Goal: Information Seeking & Learning: Learn about a topic

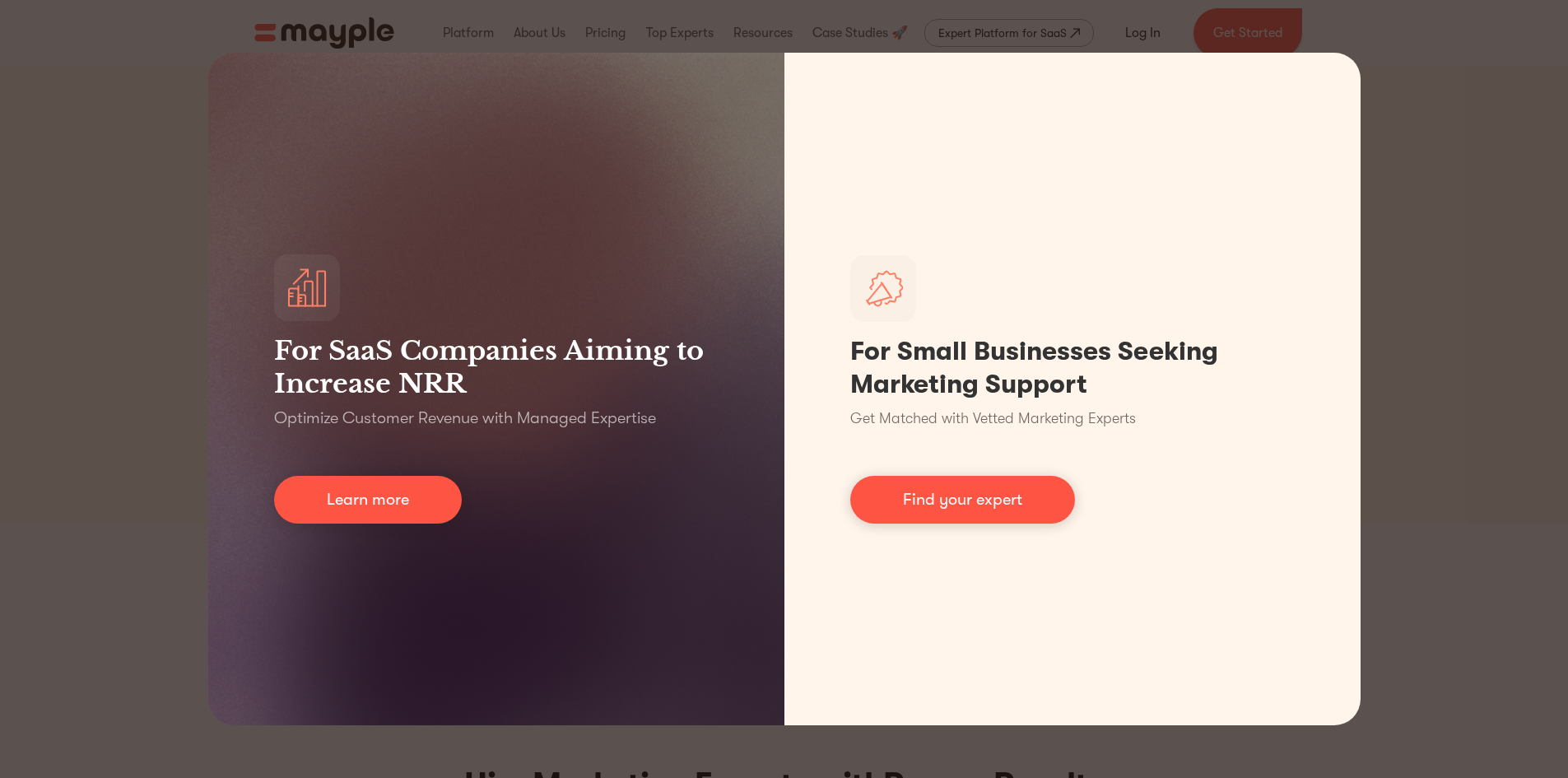
click at [1492, 233] on div "For SaaS Companies Aiming to Increase NRR Optimize Customer Revenue with Manage…" at bounding box center [784, 389] width 1568 height 778
click at [1457, 337] on div "For SaaS Companies Aiming to Increase NRR Optimize Customer Revenue with Manage…" at bounding box center [784, 389] width 1568 height 778
click at [1478, 239] on div "For SaaS Companies Aiming to Increase NRR Optimize Customer Revenue with Manage…" at bounding box center [784, 389] width 1568 height 778
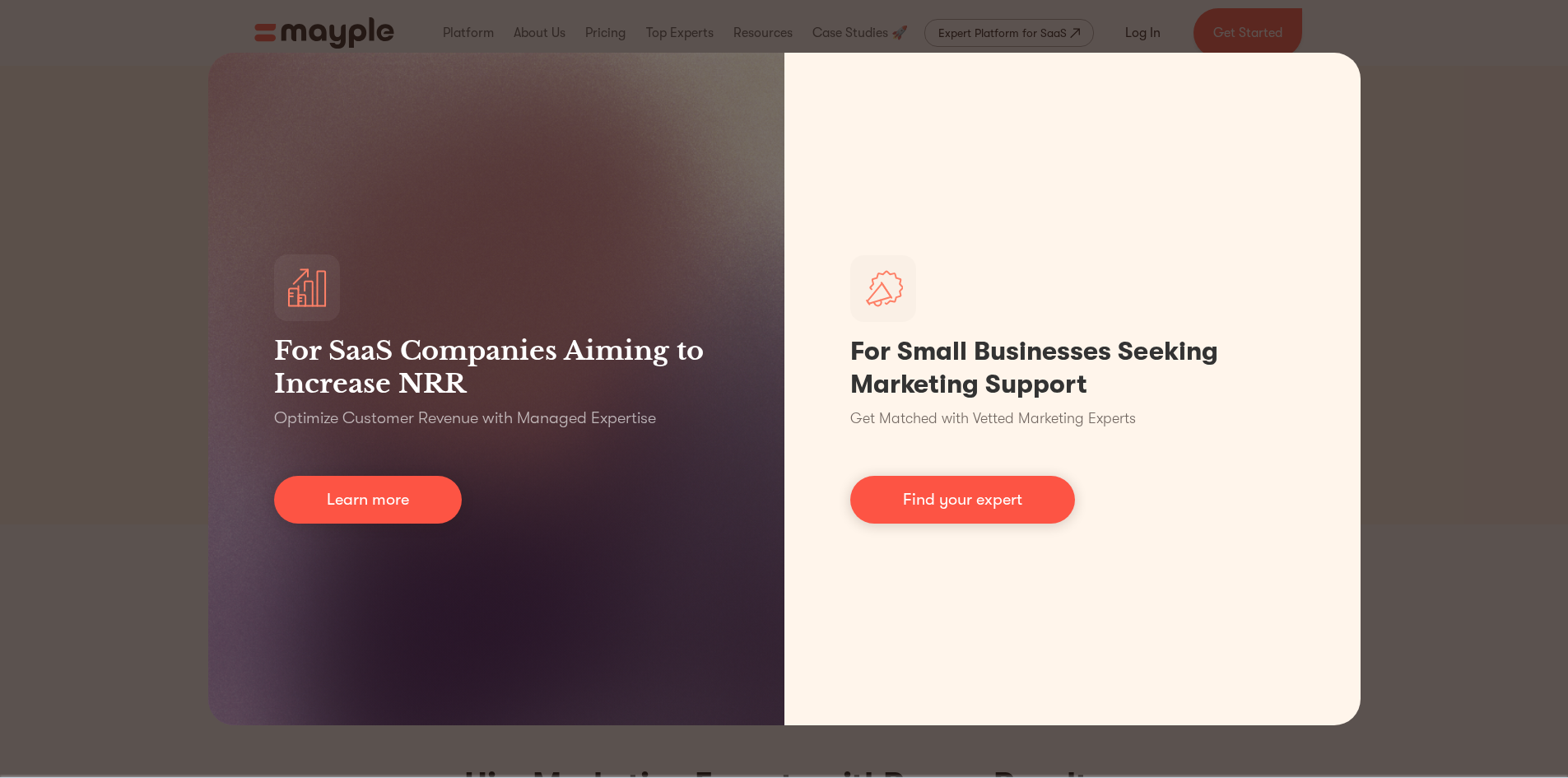
click at [1450, 409] on div "For SaaS Companies Aiming to Increase NRR Optimize Customer Revenue with Manage…" at bounding box center [784, 389] width 1568 height 778
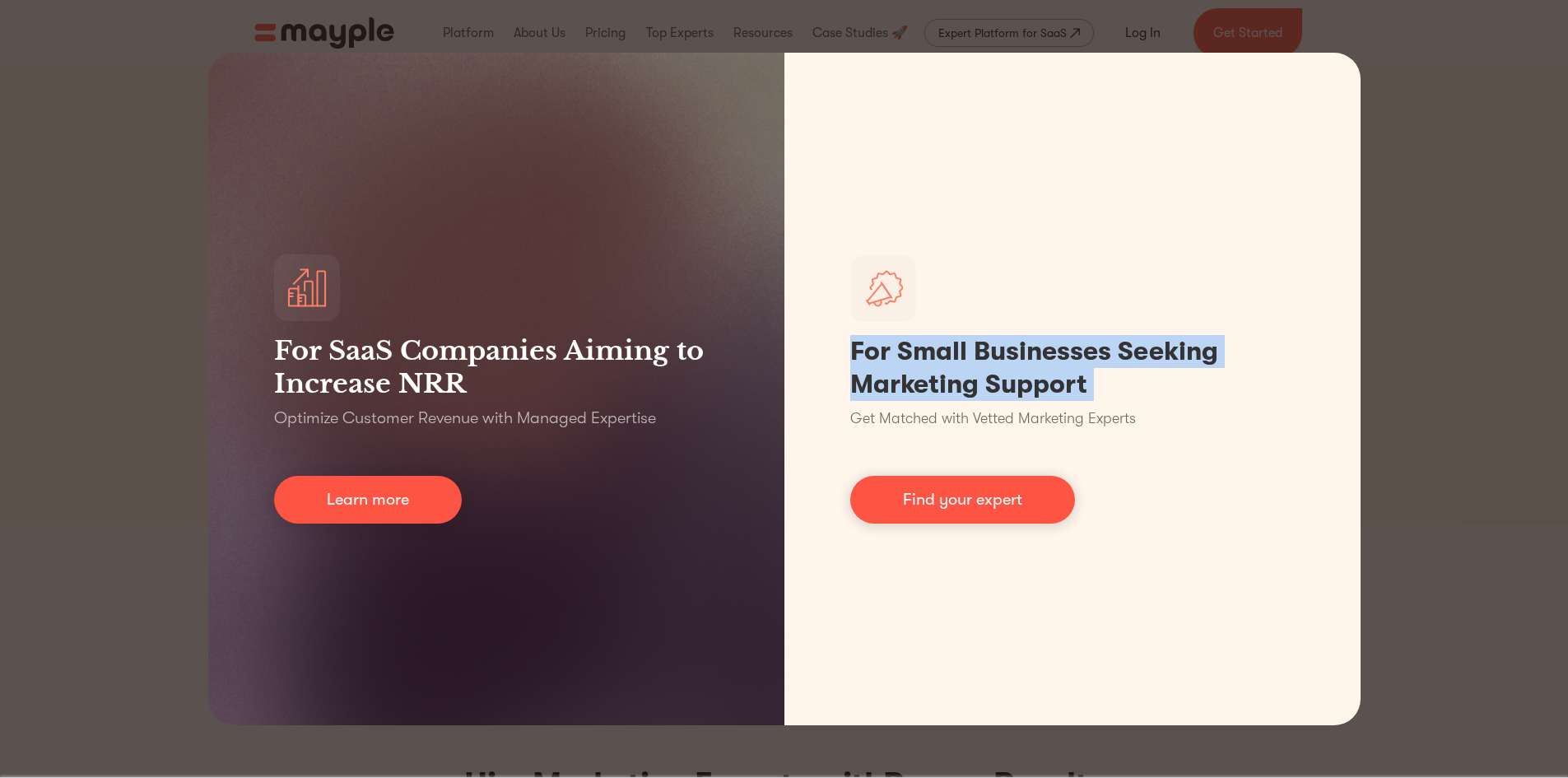
click at [1450, 409] on div "For SaaS Companies Aiming to Increase NRR Optimize Customer Revenue with Manage…" at bounding box center [784, 389] width 1568 height 778
click at [1501, 384] on div "For SaaS Companies Aiming to Increase NRR Optimize Customer Revenue with Manage…" at bounding box center [784, 389] width 1568 height 778
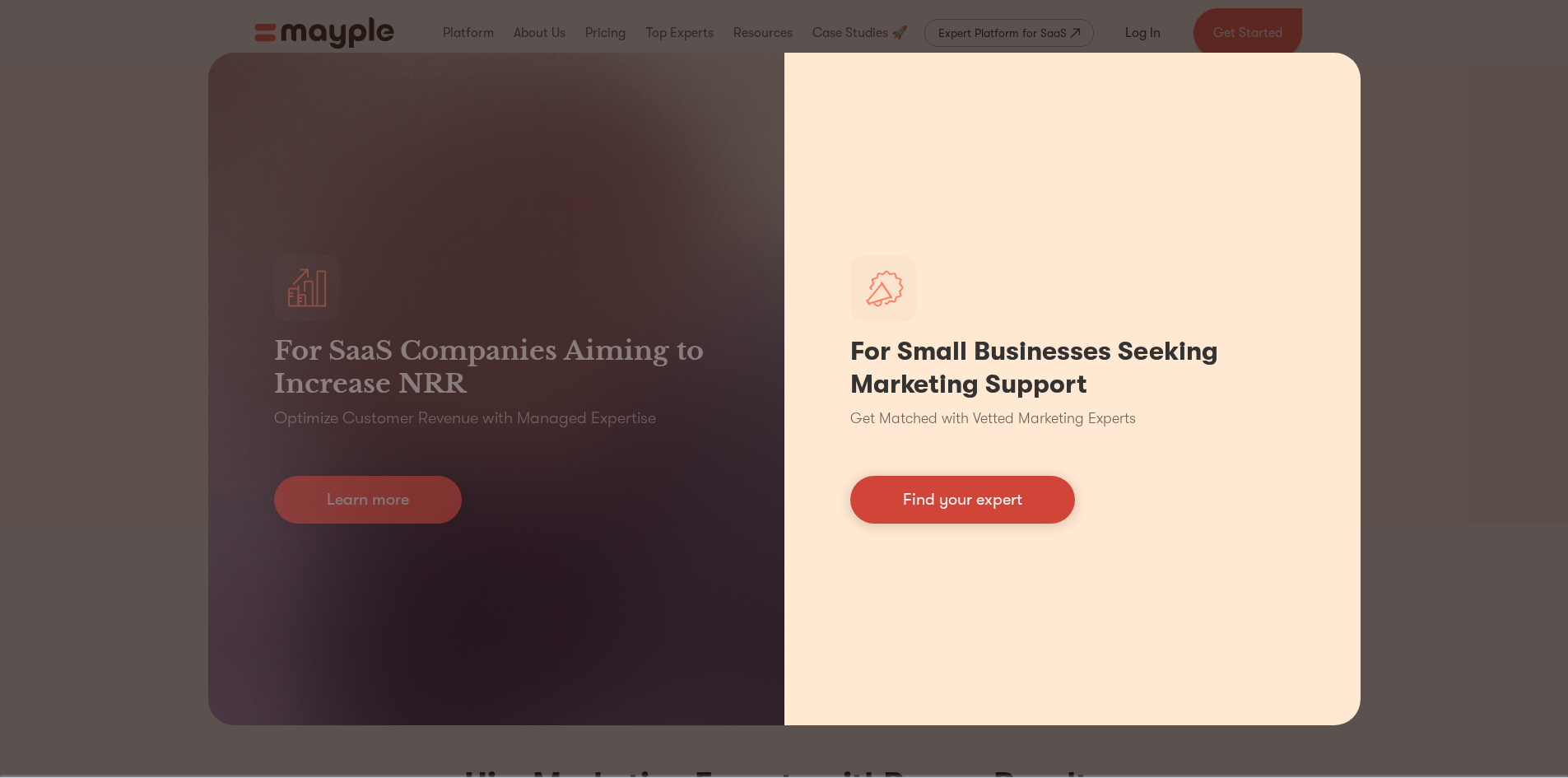
click at [978, 485] on link "Find your expert" at bounding box center [962, 499] width 225 height 48
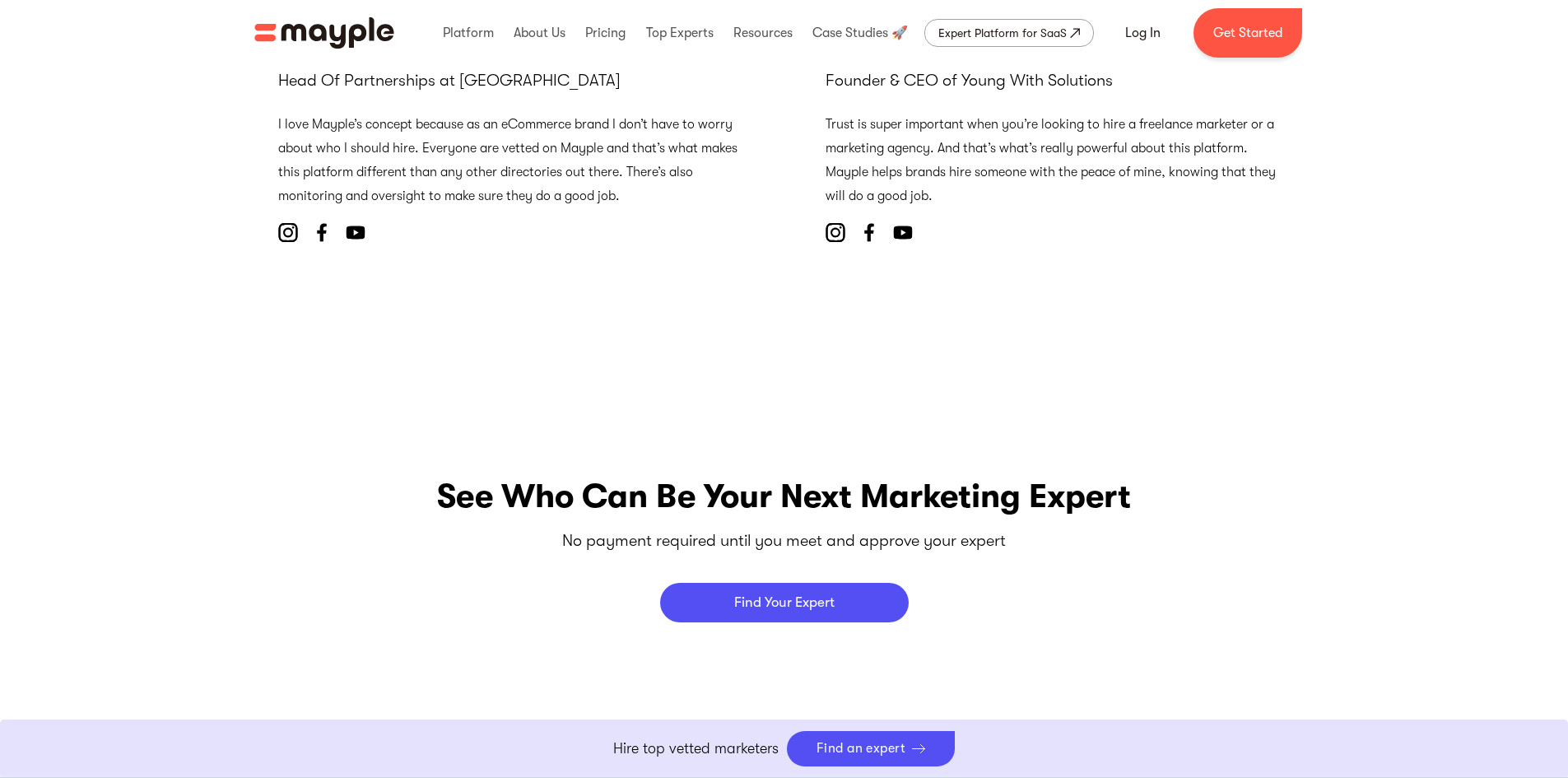
scroll to position [6553, 0]
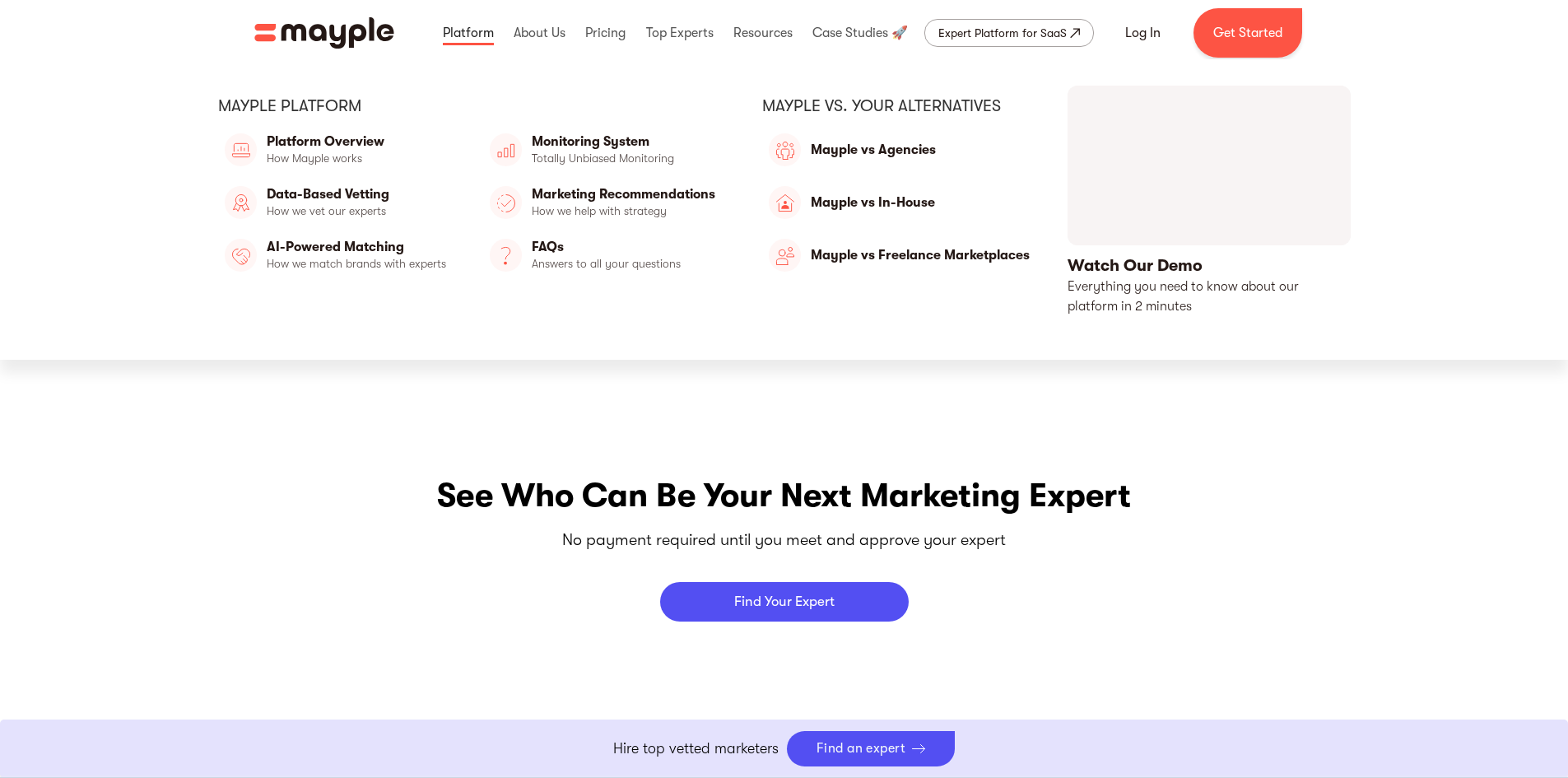
click at [493, 37] on link at bounding box center [468, 33] width 59 height 52
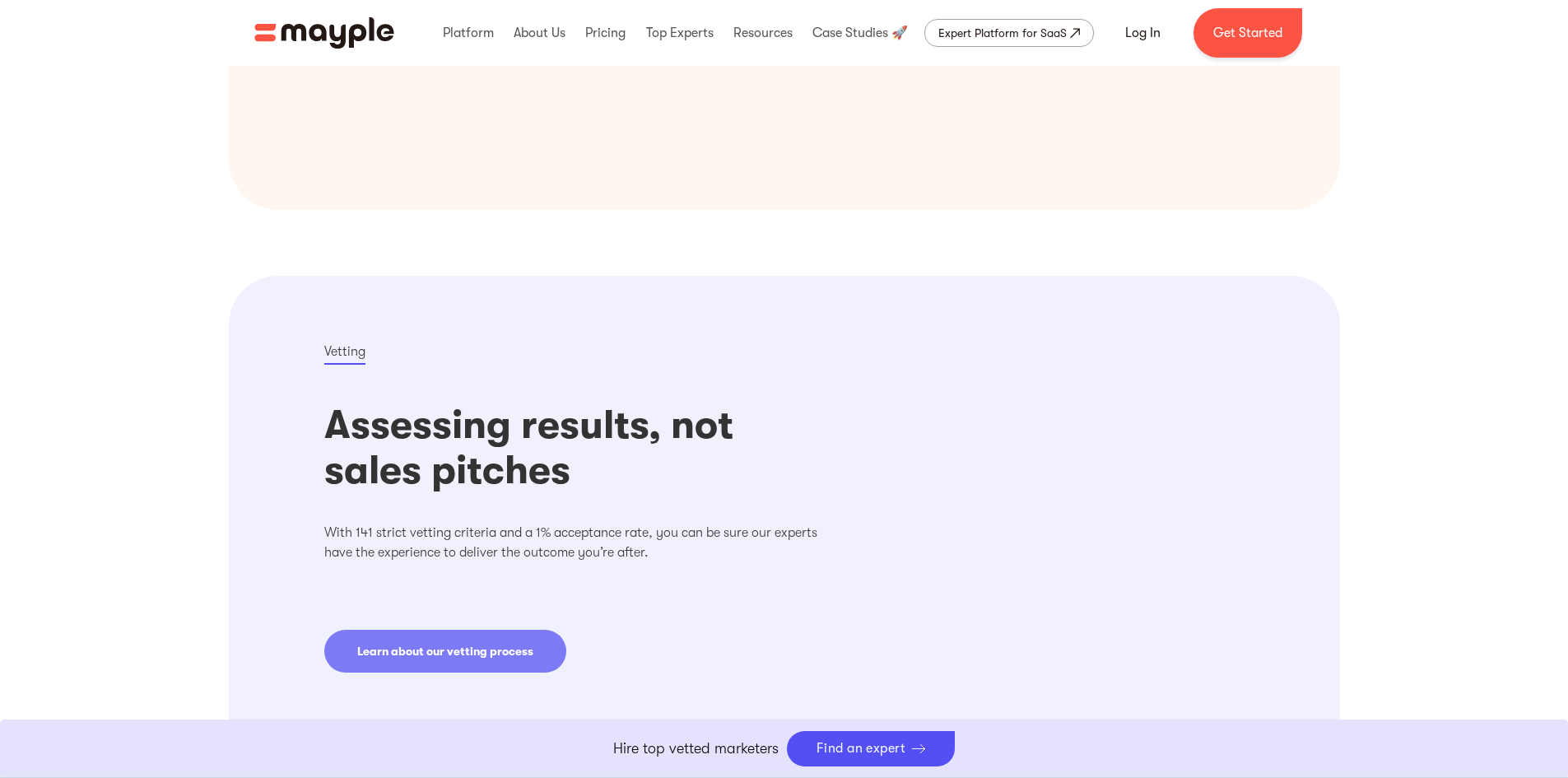
scroll to position [792, 0]
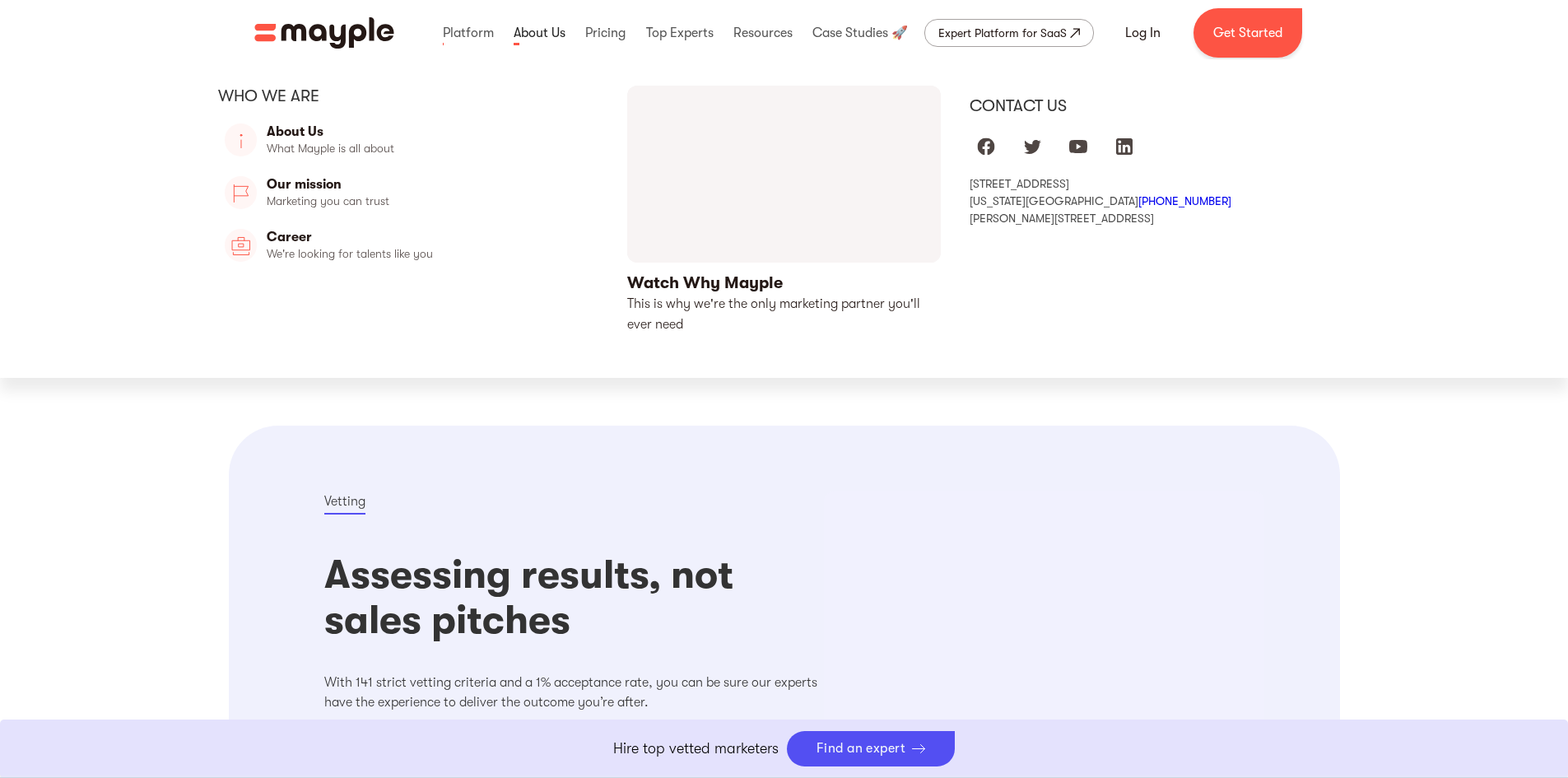
click at [548, 28] on link at bounding box center [539, 33] width 60 height 52
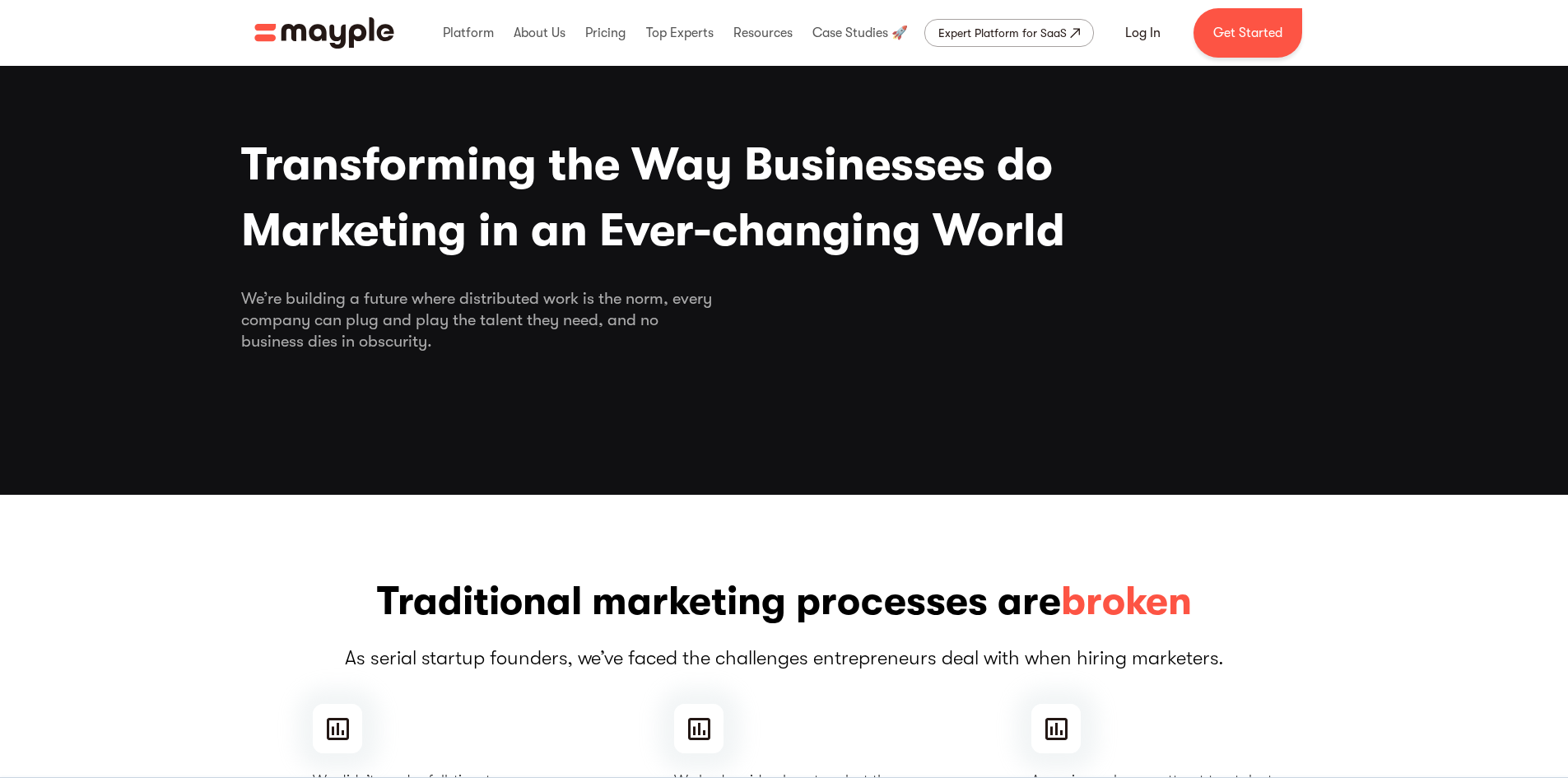
click at [331, 41] on img "home" at bounding box center [324, 32] width 139 height 31
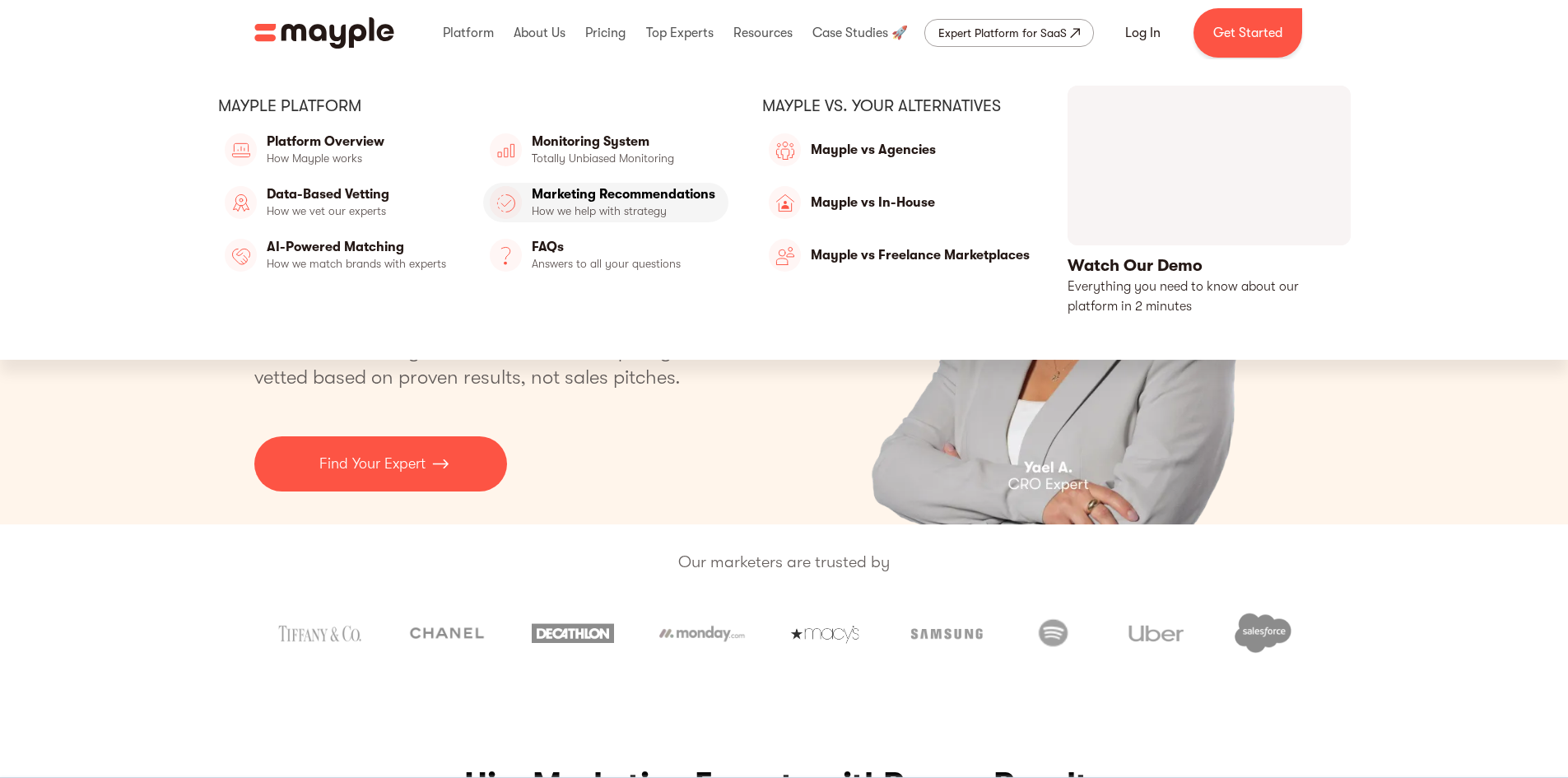
click at [608, 200] on link "Marketing Recommendations" at bounding box center [606, 202] width 245 height 39
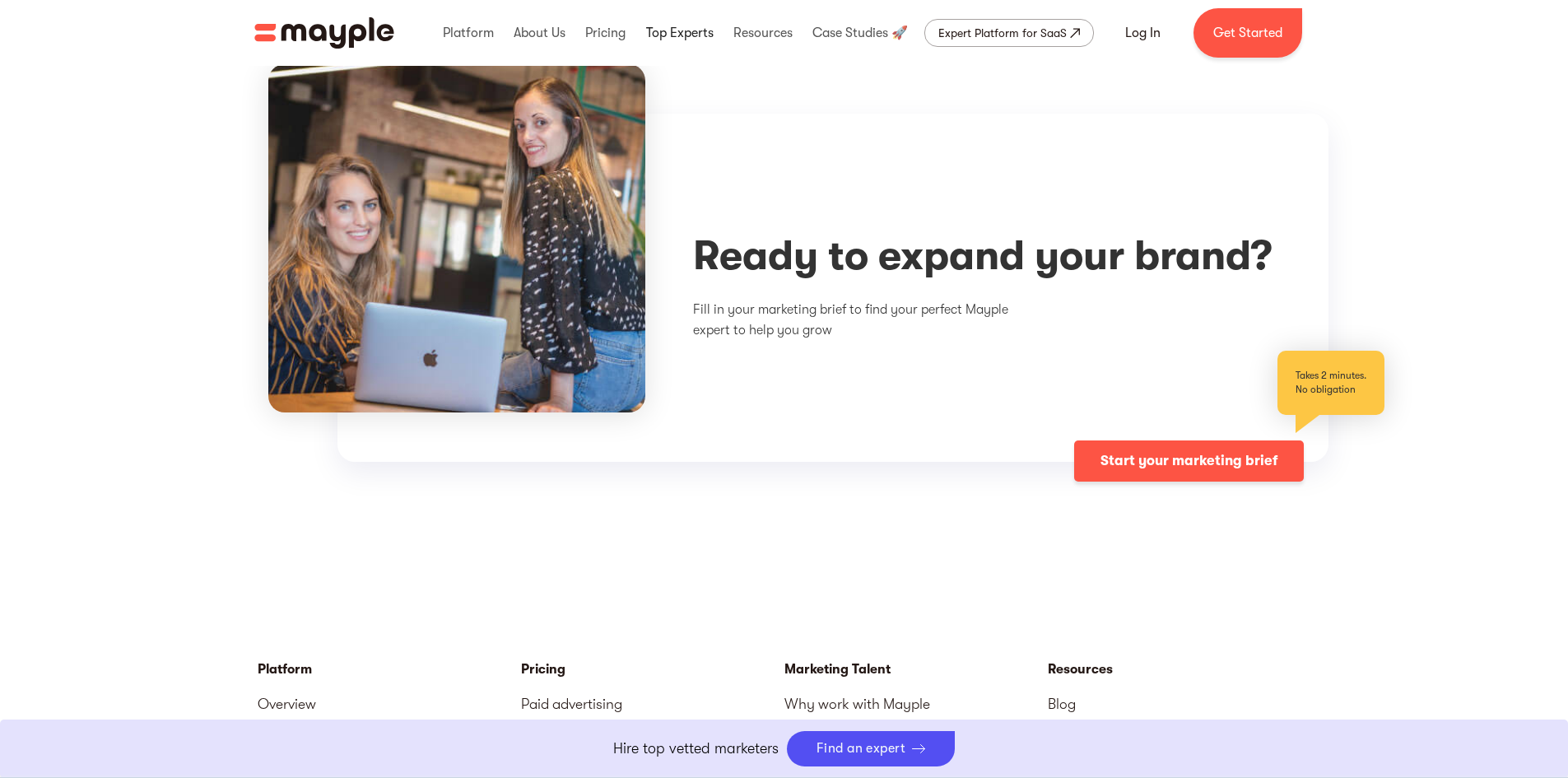
scroll to position [4298, 0]
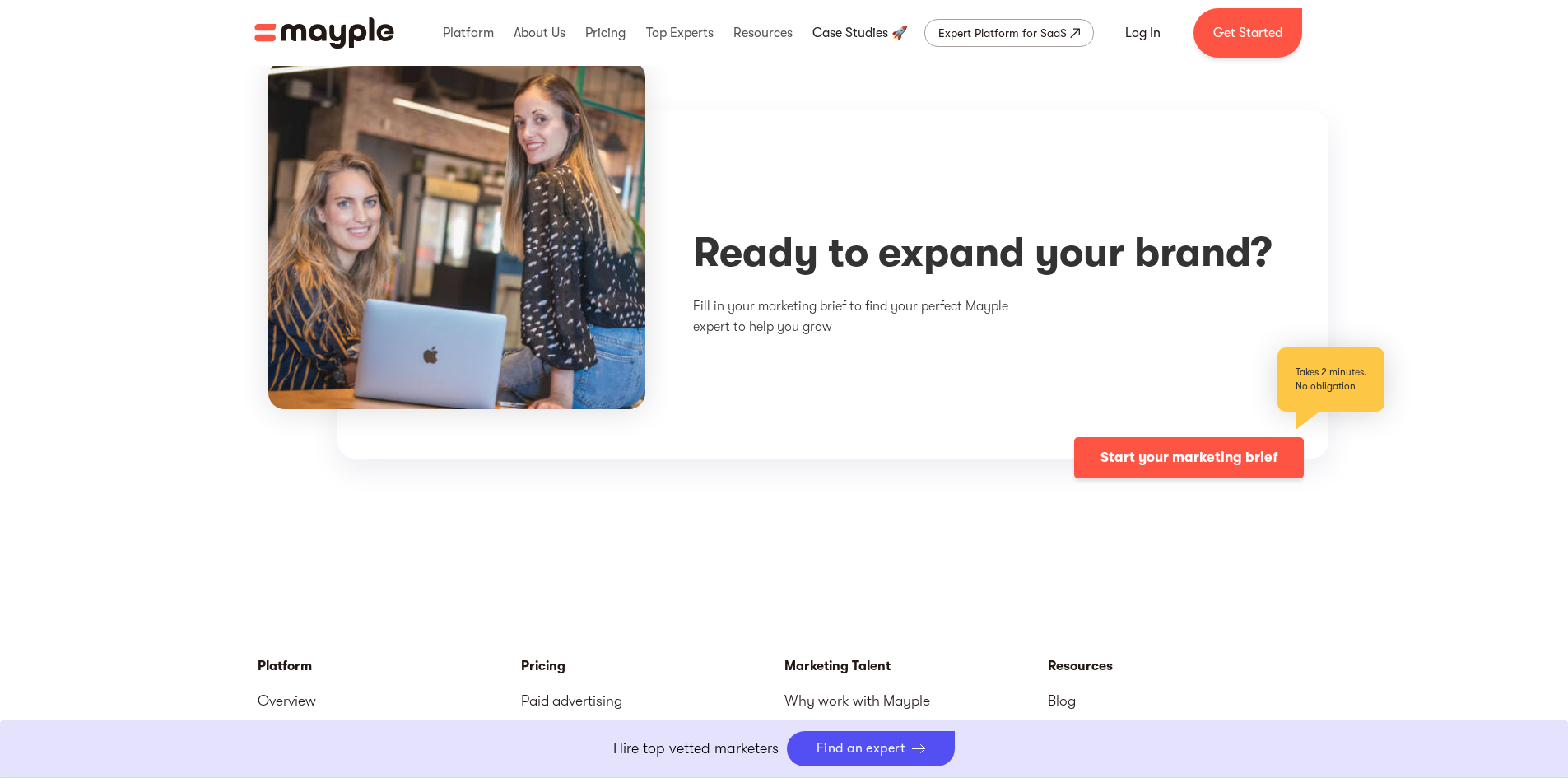
click at [858, 31] on link at bounding box center [859, 33] width 104 height 52
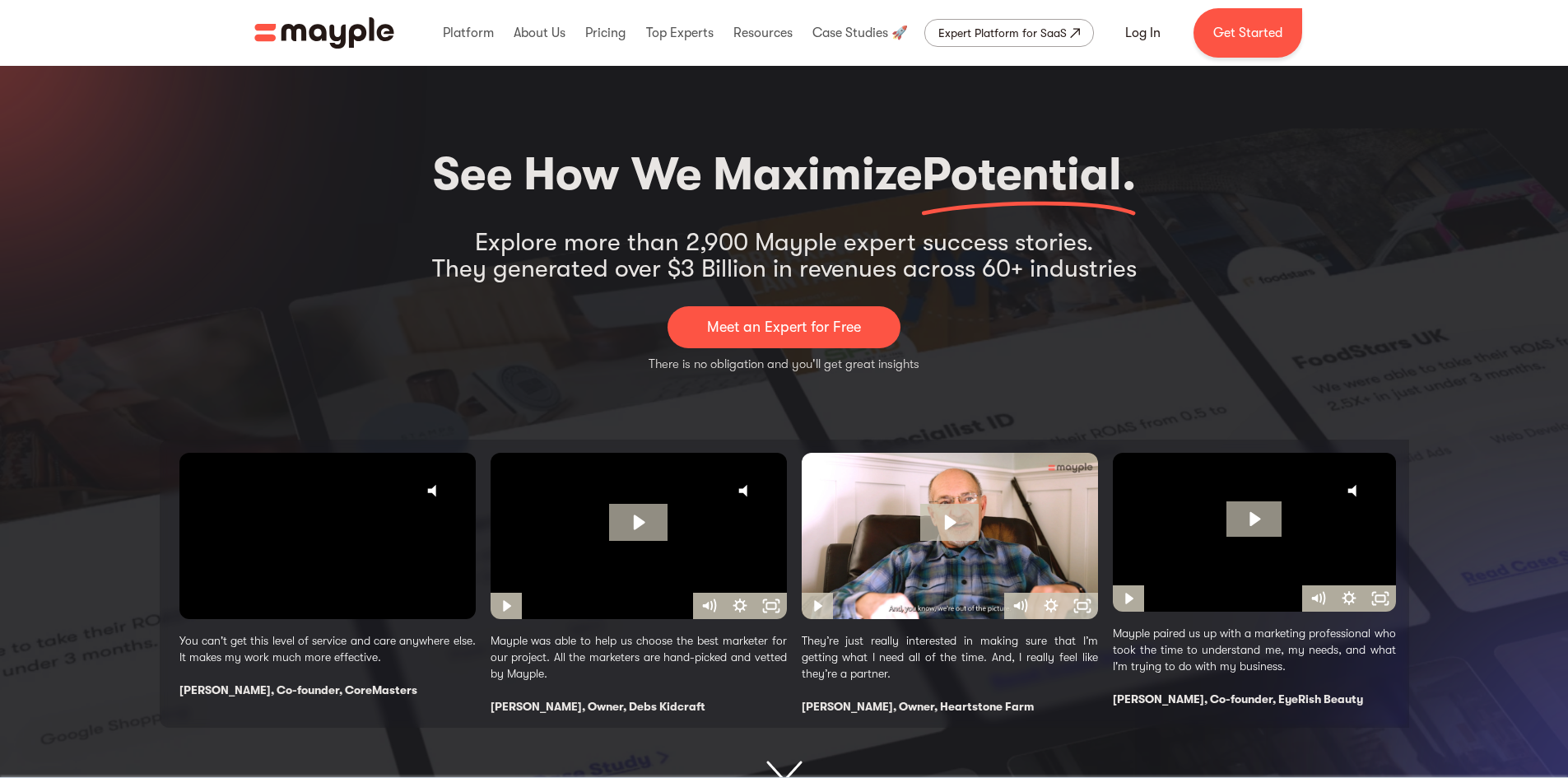
click at [579, 112] on div "See How We Maximize Potential. Explore more than 2,900 Mayple expert success st…" at bounding box center [784, 448] width 1568 height 766
click at [370, 39] on img "home" at bounding box center [324, 32] width 139 height 31
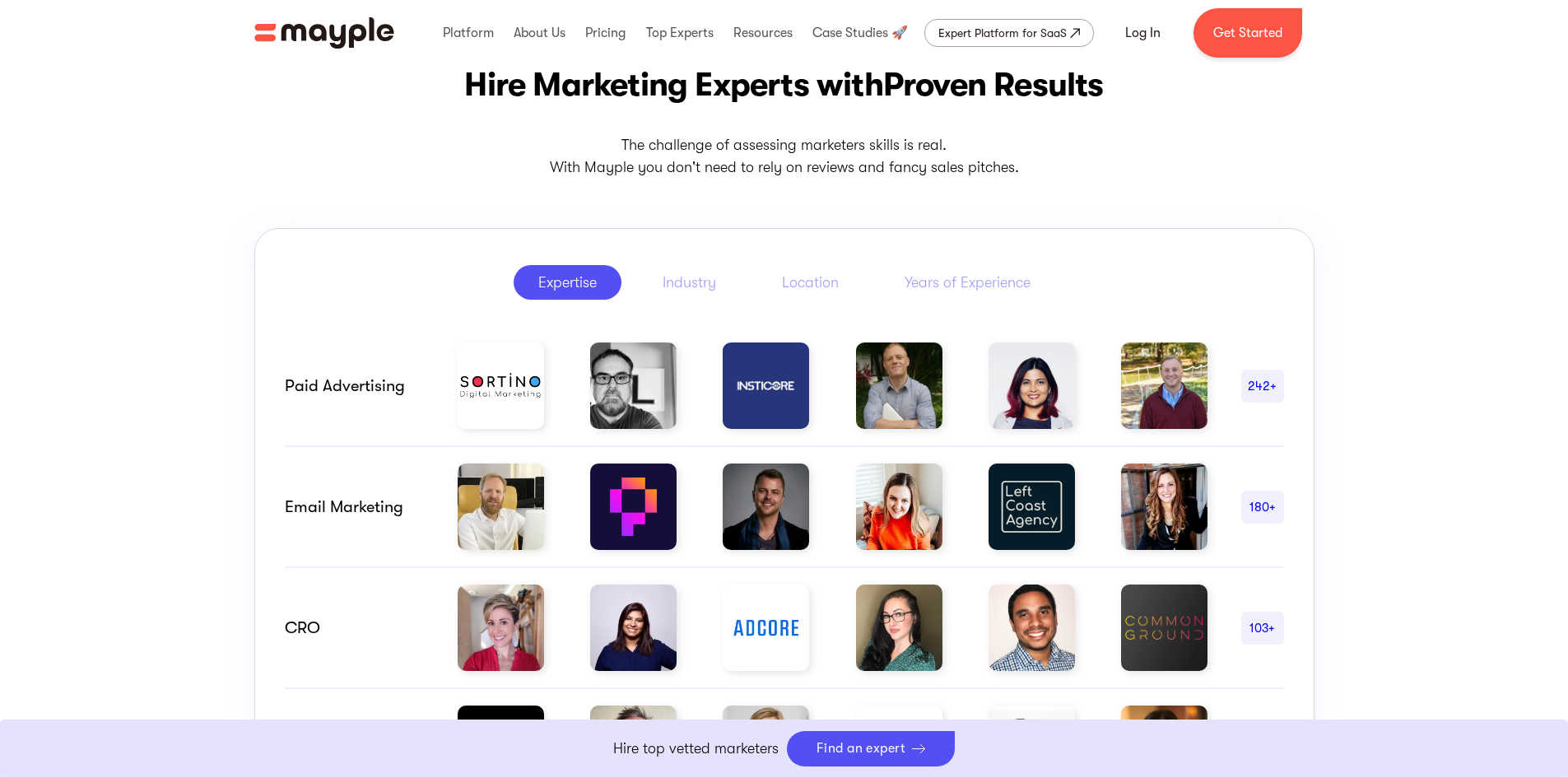
scroll to position [700, 0]
